Goal: Task Accomplishment & Management: Use online tool/utility

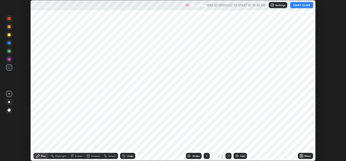
scroll to position [161, 346]
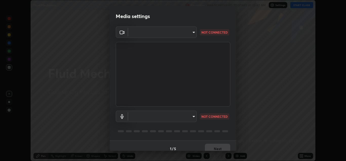
type input "fd1e0e9fb6796a04ad4a99ead98f311cbd7020853df89eb6f401102021a4f159"
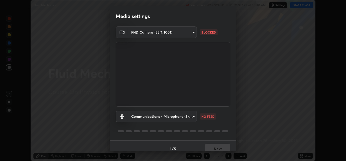
click at [150, 116] on body "Erase all Fluid Mechanics Recording WAS SCHEDULED TO START AT 10:40 AM Settings…" at bounding box center [173, 80] width 346 height 161
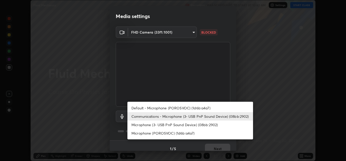
click at [147, 118] on li "Communications - Microphone (3- USB PnP Sound Device) (08bb:2902)" at bounding box center [191, 116] width 126 height 8
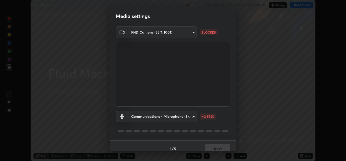
click at [147, 118] on body "Erase all Fluid Mechanics Recording WAS SCHEDULED TO START AT 10:40 AM Settings…" at bounding box center [173, 80] width 346 height 161
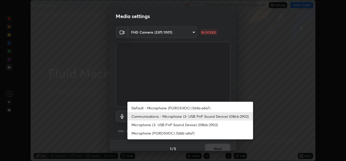
click at [151, 125] on li "Microphone (3- USB PnP Sound Device) (08bb:2902)" at bounding box center [191, 124] width 126 height 8
type input "2fc25e24ad1b135579dcc5516622c995851bf7ff5964cb4d39986f40f7fee685"
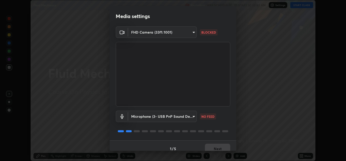
click at [152, 34] on body "Erase all Fluid Mechanics Recording WAS SCHEDULED TO START AT 10:40 AM Settings…" at bounding box center [173, 80] width 346 height 161
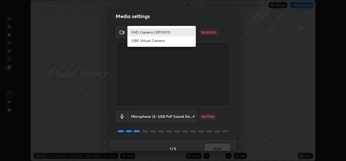
click at [147, 42] on li "OBS Virtual Camera" at bounding box center [162, 40] width 68 height 8
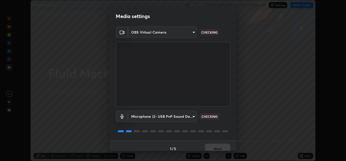
click at [150, 33] on body "Erase all Fluid Mechanics Recording WAS SCHEDULED TO START AT 10:40 AM Settings…" at bounding box center [173, 80] width 346 height 161
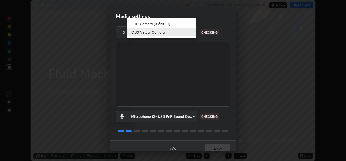
click at [148, 24] on li "FHD Camera (33f1:1001)" at bounding box center [162, 24] width 68 height 8
type input "fd1e0e9fb6796a04ad4a99ead98f311cbd7020853df89eb6f401102021a4f159"
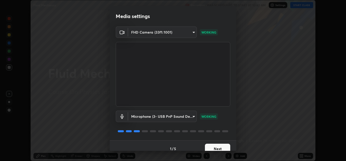
scroll to position [6, 0]
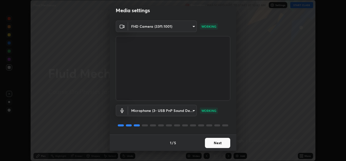
click at [215, 144] on button "Next" at bounding box center [217, 142] width 25 height 10
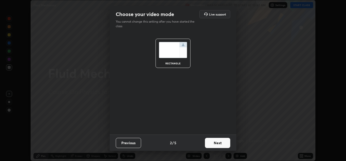
click at [216, 143] on button "Next" at bounding box center [217, 142] width 25 height 10
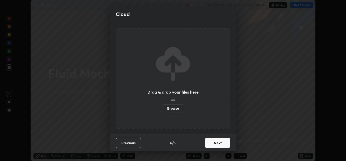
click at [217, 144] on button "Next" at bounding box center [217, 142] width 25 height 10
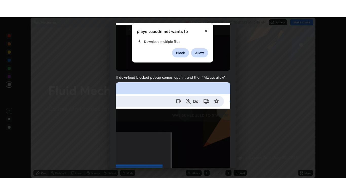
scroll to position [110, 0]
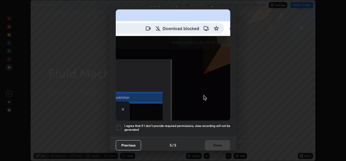
click at [215, 126] on h5 "I agree that if I don't provide required permissions, class recording will not …" at bounding box center [178, 128] width 106 height 8
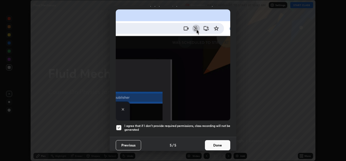
click at [219, 143] on button "Done" at bounding box center [217, 145] width 25 height 10
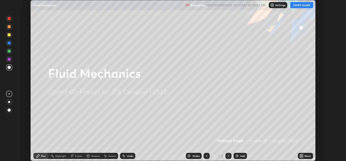
click at [301, 5] on button "START CLASS" at bounding box center [302, 5] width 23 height 6
click at [303, 156] on icon at bounding box center [302, 156] width 1 height 1
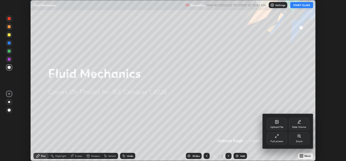
click at [282, 140] on div "Full screen" at bounding box center [277, 141] width 13 height 3
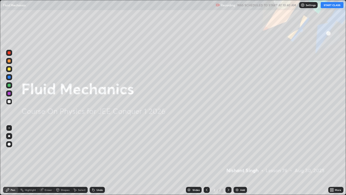
scroll to position [195, 346]
click at [240, 160] on div "Add" at bounding box center [240, 190] width 13 height 6
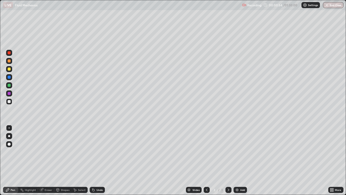
click at [98, 160] on div "Undo" at bounding box center [100, 189] width 6 height 3
click at [65, 160] on div "Shapes" at bounding box center [65, 189] width 9 height 3
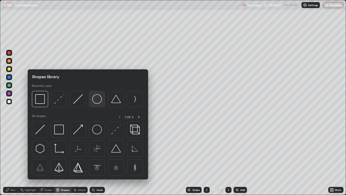
click at [97, 100] on img at bounding box center [97, 99] width 10 height 10
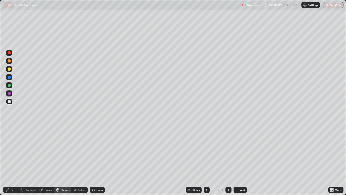
click at [12, 160] on div "Pen" at bounding box center [13, 189] width 5 height 3
click at [65, 160] on div "Shapes" at bounding box center [65, 189] width 9 height 3
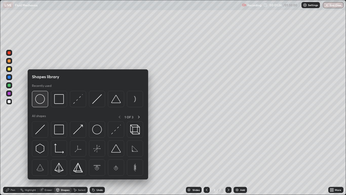
click at [44, 102] on img at bounding box center [40, 99] width 10 height 10
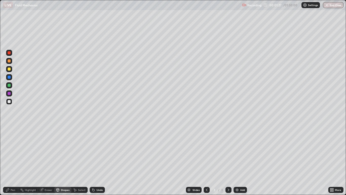
click at [12, 160] on div "Pen" at bounding box center [13, 189] width 5 height 3
click at [9, 103] on div at bounding box center [9, 101] width 3 height 3
click at [101, 160] on div "Undo" at bounding box center [100, 189] width 6 height 3
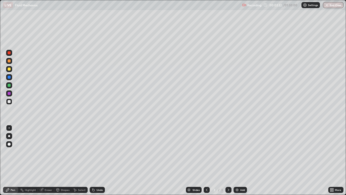
click at [100, 160] on div "Undo" at bounding box center [100, 189] width 6 height 3
click at [100, 160] on div "Undo" at bounding box center [97, 190] width 15 height 6
click at [99, 160] on div "Undo" at bounding box center [100, 189] width 6 height 3
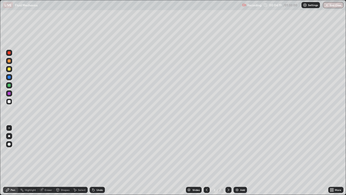
click at [228, 160] on icon at bounding box center [229, 190] width 4 height 4
click at [239, 160] on img at bounding box center [237, 190] width 4 height 4
click at [63, 160] on div "Shapes" at bounding box center [65, 189] width 9 height 3
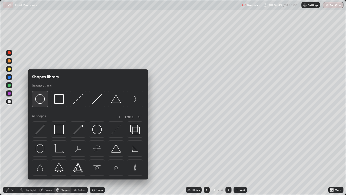
click at [42, 98] on img at bounding box center [40, 99] width 10 height 10
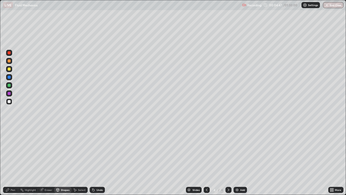
click at [15, 160] on div "Pen" at bounding box center [13, 189] width 5 height 3
click at [8, 78] on div at bounding box center [9, 77] width 3 height 3
click at [8, 101] on div at bounding box center [9, 101] width 3 height 3
click at [9, 70] on div at bounding box center [9, 68] width 3 height 3
click at [9, 101] on div at bounding box center [9, 101] width 3 height 3
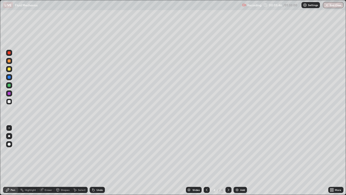
click at [9, 53] on div at bounding box center [9, 52] width 3 height 3
click at [9, 85] on div at bounding box center [9, 85] width 3 height 3
click at [227, 160] on div at bounding box center [229, 190] width 6 height 6
click at [240, 160] on div "Add" at bounding box center [242, 189] width 5 height 3
click at [9, 101] on div at bounding box center [9, 101] width 3 height 3
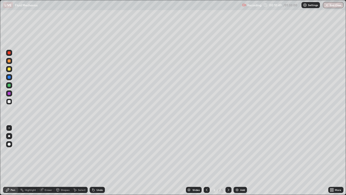
click at [10, 103] on div at bounding box center [9, 101] width 3 height 3
click at [206, 160] on icon at bounding box center [207, 190] width 4 height 4
click at [228, 160] on icon at bounding box center [229, 190] width 4 height 4
click at [229, 160] on icon at bounding box center [229, 189] width 2 height 3
click at [228, 160] on icon at bounding box center [229, 190] width 4 height 4
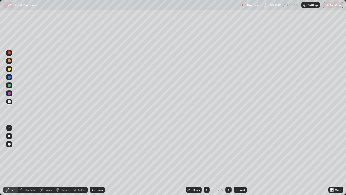
click at [240, 160] on div "Add" at bounding box center [242, 189] width 5 height 3
click at [9, 69] on div at bounding box center [9, 68] width 3 height 3
click at [9, 78] on div at bounding box center [9, 77] width 3 height 3
click at [10, 70] on div at bounding box center [9, 68] width 3 height 3
click at [8, 53] on div at bounding box center [9, 52] width 3 height 3
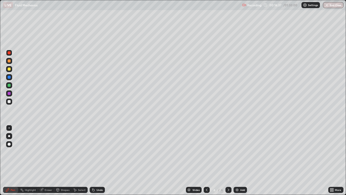
click at [8, 78] on div at bounding box center [9, 77] width 3 height 3
click at [229, 160] on icon at bounding box center [229, 190] width 4 height 4
click at [241, 160] on div "Add" at bounding box center [242, 189] width 5 height 3
click at [10, 103] on div at bounding box center [9, 101] width 3 height 3
click at [9, 77] on div at bounding box center [9, 77] width 3 height 3
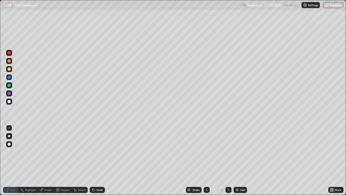
click at [10, 102] on div at bounding box center [9, 101] width 3 height 3
click at [10, 71] on div at bounding box center [9, 69] width 6 height 6
click at [9, 102] on div at bounding box center [9, 101] width 3 height 3
click at [229, 160] on icon at bounding box center [229, 190] width 4 height 4
click at [239, 160] on div "Add" at bounding box center [240, 190] width 13 height 6
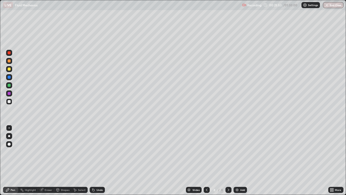
click at [98, 160] on div "Undo" at bounding box center [100, 189] width 6 height 3
click at [99, 160] on div "Undo" at bounding box center [100, 189] width 6 height 3
click at [9, 60] on div at bounding box center [9, 60] width 3 height 3
click at [9, 101] on div at bounding box center [9, 101] width 3 height 3
click at [46, 160] on div "Eraser" at bounding box center [49, 189] width 8 height 3
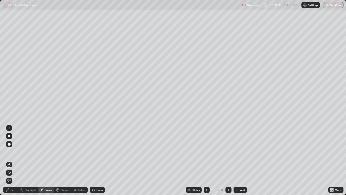
click at [13, 160] on div "Pen" at bounding box center [13, 189] width 5 height 3
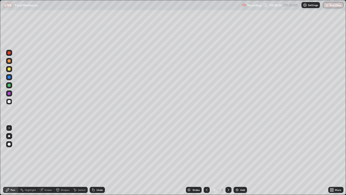
click at [10, 61] on div at bounding box center [9, 60] width 3 height 3
click at [10, 101] on div at bounding box center [9, 101] width 3 height 3
click at [226, 160] on div at bounding box center [229, 190] width 6 height 6
click at [239, 160] on div "Add" at bounding box center [240, 190] width 13 height 6
click at [9, 62] on div at bounding box center [9, 60] width 3 height 3
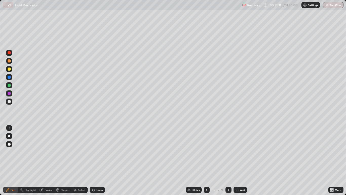
click at [9, 68] on div at bounding box center [9, 68] width 3 height 3
click at [10, 101] on div at bounding box center [9, 101] width 3 height 3
click at [229, 160] on icon at bounding box center [229, 190] width 4 height 4
click at [239, 160] on div "Add" at bounding box center [240, 190] width 13 height 6
click at [9, 102] on div at bounding box center [9, 101] width 3 height 3
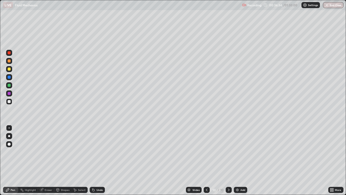
click at [10, 78] on div at bounding box center [9, 77] width 3 height 3
click at [9, 61] on div at bounding box center [9, 60] width 3 height 3
click at [10, 86] on div at bounding box center [9, 85] width 3 height 3
click at [12, 76] on div at bounding box center [9, 77] width 6 height 6
click at [9, 53] on div at bounding box center [9, 52] width 3 height 3
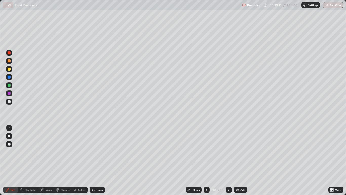
click at [7, 85] on div at bounding box center [9, 85] width 6 height 6
click at [10, 102] on div at bounding box center [9, 101] width 3 height 3
click at [229, 160] on icon at bounding box center [229, 190] width 4 height 4
click at [241, 160] on div "Add" at bounding box center [243, 189] width 5 height 3
click at [9, 70] on div at bounding box center [9, 68] width 3 height 3
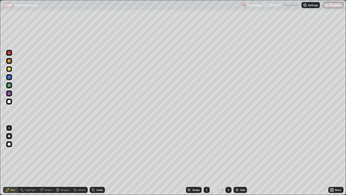
click at [9, 61] on div at bounding box center [9, 60] width 3 height 3
click at [9, 77] on div at bounding box center [9, 77] width 3 height 3
click at [10, 85] on div at bounding box center [9, 85] width 3 height 3
click at [9, 60] on div at bounding box center [9, 60] width 3 height 3
click at [9, 77] on div at bounding box center [9, 77] width 3 height 3
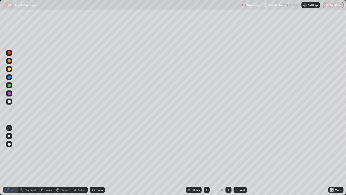
click at [10, 53] on div at bounding box center [9, 52] width 3 height 3
click at [9, 101] on div at bounding box center [9, 101] width 3 height 3
click at [229, 160] on icon at bounding box center [229, 190] width 4 height 4
click at [240, 160] on div "Add" at bounding box center [240, 190] width 13 height 6
click at [10, 78] on div at bounding box center [9, 77] width 3 height 3
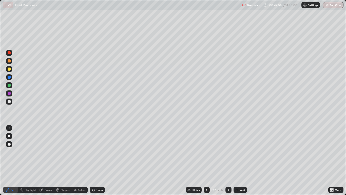
click at [9, 62] on div at bounding box center [9, 60] width 3 height 3
click at [10, 102] on div at bounding box center [9, 101] width 3 height 3
click at [9, 78] on div at bounding box center [9, 77] width 3 height 3
click at [10, 102] on div at bounding box center [9, 101] width 3 height 3
click at [9, 69] on div at bounding box center [9, 68] width 3 height 3
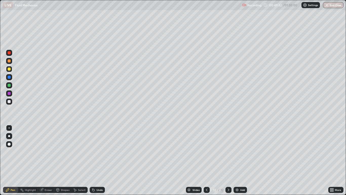
click at [100, 160] on div "Undo" at bounding box center [100, 189] width 6 height 3
click at [9, 54] on div at bounding box center [9, 52] width 3 height 3
click at [10, 70] on div at bounding box center [9, 68] width 3 height 3
click at [229, 160] on icon at bounding box center [229, 189] width 2 height 3
click at [241, 160] on div "Add" at bounding box center [242, 189] width 5 height 3
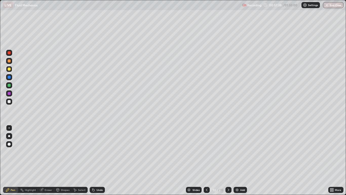
click at [9, 62] on div at bounding box center [9, 60] width 3 height 3
click at [8, 78] on div at bounding box center [9, 77] width 3 height 3
click at [7, 51] on div at bounding box center [9, 53] width 6 height 6
click at [8, 100] on div at bounding box center [9, 101] width 3 height 3
click at [229, 160] on icon at bounding box center [229, 190] width 4 height 4
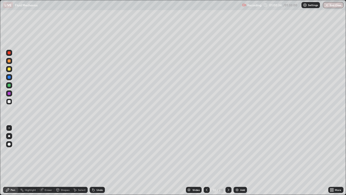
click at [240, 160] on div "Add" at bounding box center [242, 189] width 5 height 3
click at [10, 101] on div at bounding box center [9, 101] width 3 height 3
click at [96, 160] on div "Undo" at bounding box center [97, 190] width 15 height 6
click at [9, 61] on div at bounding box center [9, 60] width 3 height 3
click at [10, 102] on div at bounding box center [9, 101] width 3 height 3
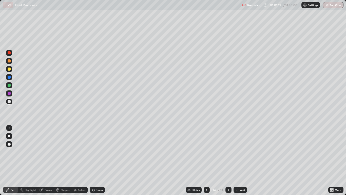
click at [9, 69] on div at bounding box center [9, 68] width 3 height 3
click at [94, 160] on icon at bounding box center [94, 190] width 4 height 4
click at [93, 160] on icon at bounding box center [94, 190] width 2 height 2
click at [94, 160] on icon at bounding box center [94, 190] width 4 height 4
click at [228, 160] on icon at bounding box center [229, 190] width 4 height 4
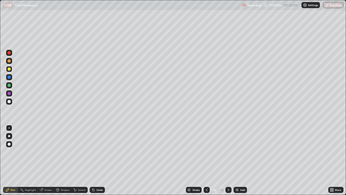
click at [239, 160] on div "Add" at bounding box center [240, 190] width 13 height 6
click at [95, 160] on icon at bounding box center [94, 190] width 4 height 4
click at [96, 160] on div "Undo" at bounding box center [97, 190] width 15 height 6
click at [95, 160] on div "Undo" at bounding box center [97, 190] width 15 height 6
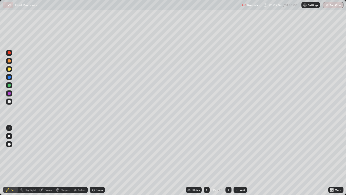
click at [93, 160] on icon at bounding box center [94, 190] width 2 height 2
click at [94, 160] on div "Undo" at bounding box center [97, 190] width 15 height 6
click at [93, 160] on div "Undo" at bounding box center [97, 190] width 15 height 6
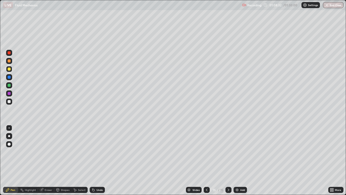
click at [10, 103] on div at bounding box center [9, 101] width 6 height 6
click at [10, 70] on div at bounding box center [9, 68] width 3 height 3
click at [10, 78] on div at bounding box center [9, 77] width 3 height 3
click at [10, 61] on div at bounding box center [9, 60] width 3 height 3
click at [9, 104] on div at bounding box center [9, 101] width 6 height 6
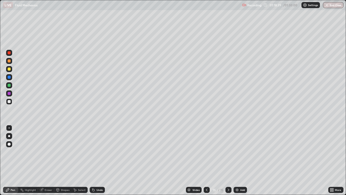
click at [229, 160] on icon at bounding box center [229, 190] width 4 height 4
click at [241, 160] on div "Add" at bounding box center [242, 189] width 5 height 3
click at [10, 76] on div at bounding box center [9, 77] width 3 height 3
click at [10, 70] on div at bounding box center [9, 68] width 3 height 3
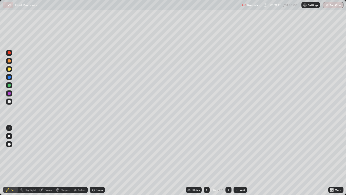
click at [11, 60] on div at bounding box center [9, 61] width 6 height 6
click at [10, 103] on div at bounding box center [9, 101] width 3 height 3
click at [238, 160] on img at bounding box center [237, 190] width 4 height 4
click at [98, 160] on div "Undo" at bounding box center [97, 190] width 15 height 6
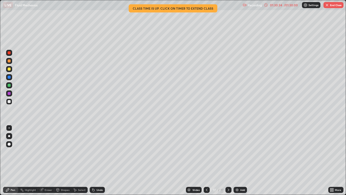
click at [327, 6] on img "button" at bounding box center [327, 5] width 4 height 4
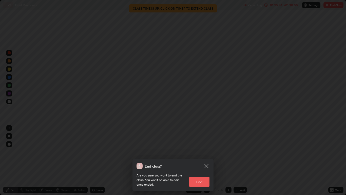
click at [198, 160] on button "End" at bounding box center [199, 182] width 20 height 10
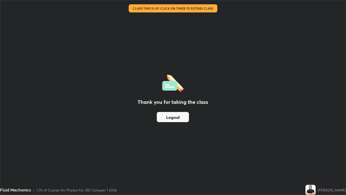
click at [169, 118] on button "Logout" at bounding box center [173, 117] width 32 height 10
